Goal: Task Accomplishment & Management: Manage account settings

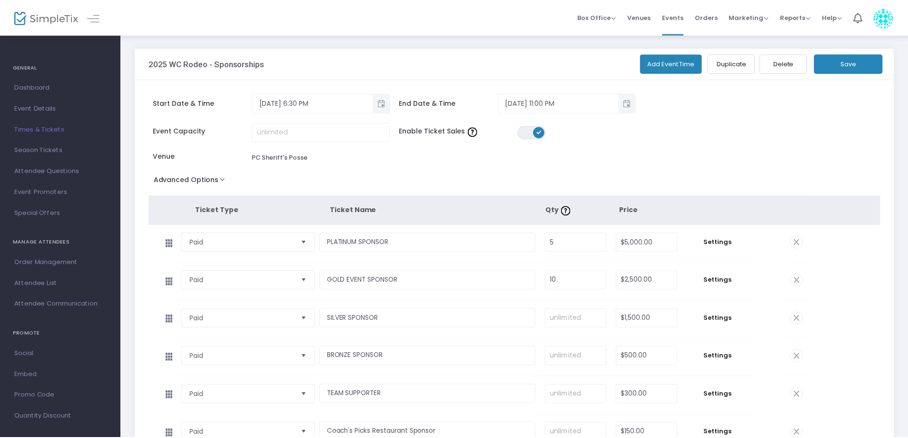
scroll to position [181, 0]
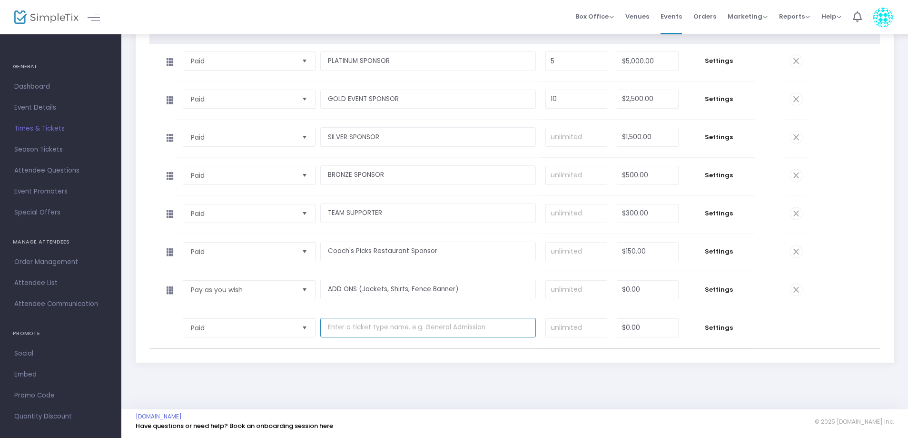
click at [368, 331] on input "text" at bounding box center [428, 328] width 216 height 20
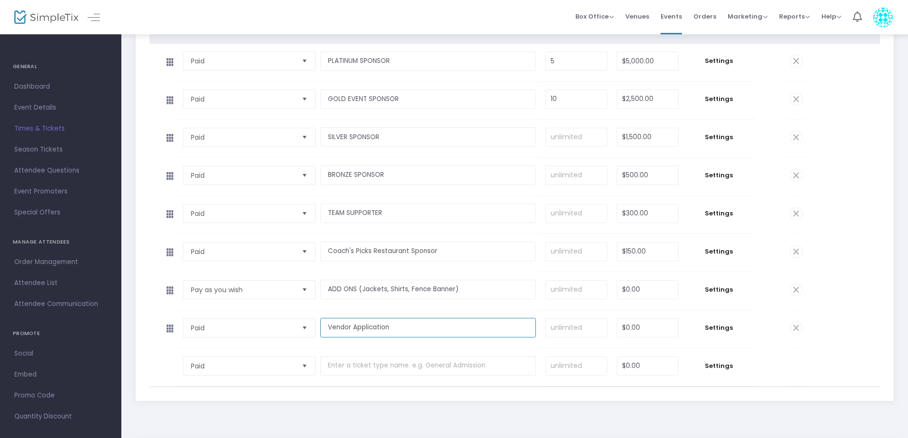
type input "Vendor Application"
click at [628, 329] on input "0" at bounding box center [648, 328] width 61 height 18
type input "$150.00"
click at [641, 404] on div "2025 WC Rodeo - Sponsorships Add Event Time Duplicate Delete Save Start Date & …" at bounding box center [515, 140] width 768 height 547
click at [439, 327] on input "Vendor Application" at bounding box center [428, 328] width 216 height 20
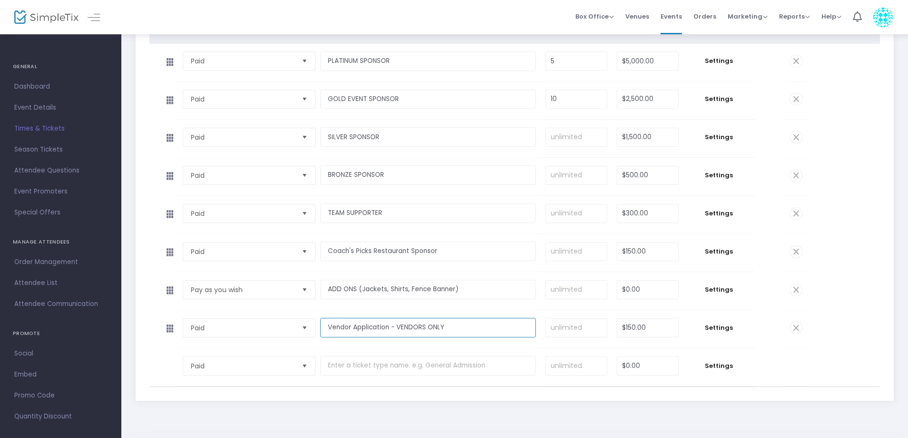
type input "Vendor Application - VENDORS ONLY"
click at [465, 406] on div "2025 WC Rodeo - Sponsorships Add Event Time Duplicate Delete Save Start Date & …" at bounding box center [515, 140] width 768 height 547
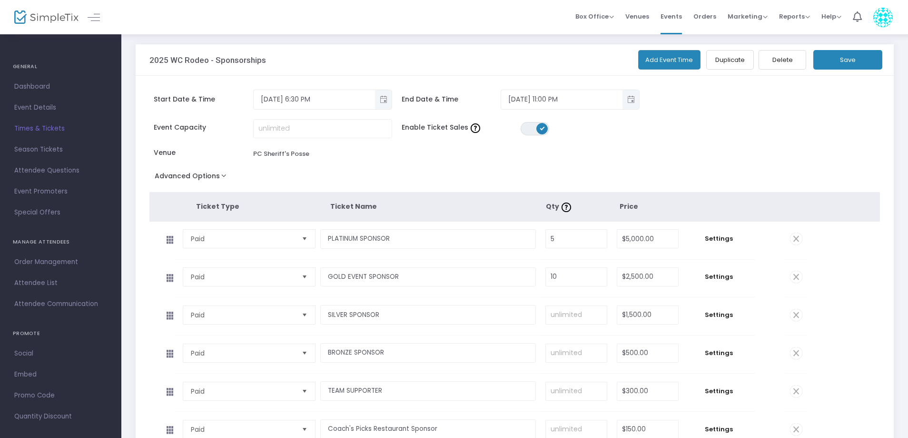
scroll to position [0, 0]
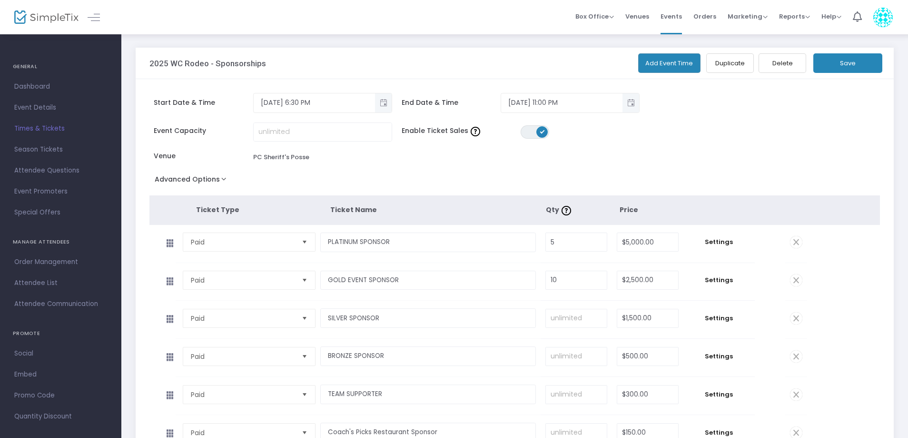
click at [835, 66] on button "Save" at bounding box center [848, 63] width 69 height 20
click at [34, 396] on span "Promo Code" at bounding box center [60, 395] width 93 height 12
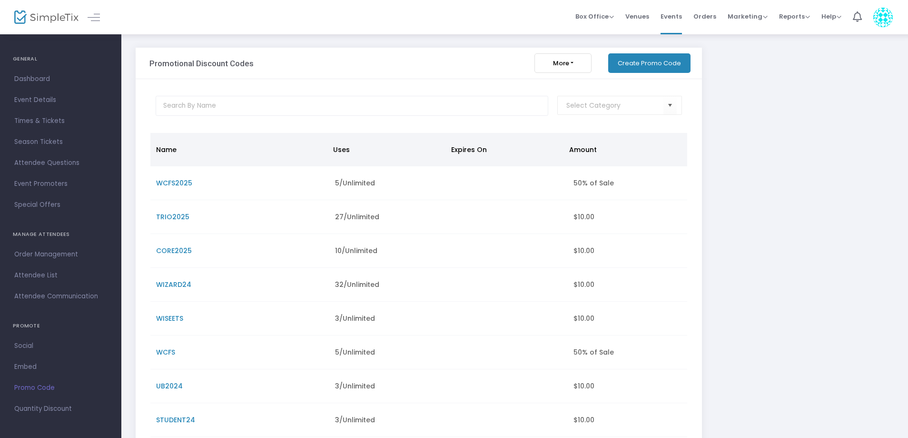
scroll to position [10, 0]
click at [38, 344] on span "Social" at bounding box center [60, 344] width 93 height 12
